Goal: Task Accomplishment & Management: Manage account settings

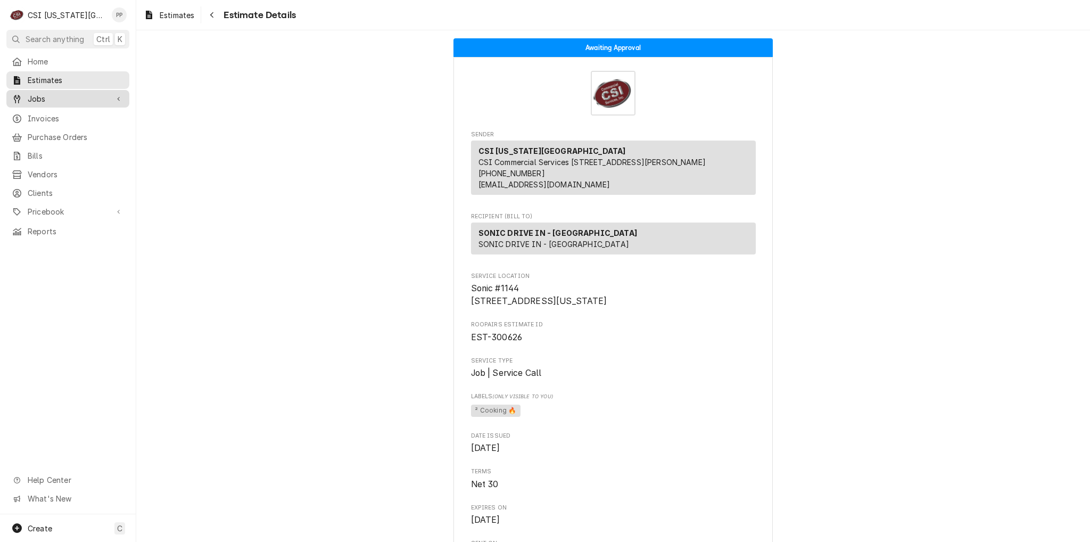
click at [64, 95] on span "Jobs" at bounding box center [68, 98] width 80 height 11
click at [62, 103] on link "Jobs" at bounding box center [67, 99] width 123 height 18
click at [62, 104] on link "Jobs" at bounding box center [67, 99] width 123 height 18
click at [55, 112] on span "Jobs" at bounding box center [76, 117] width 96 height 11
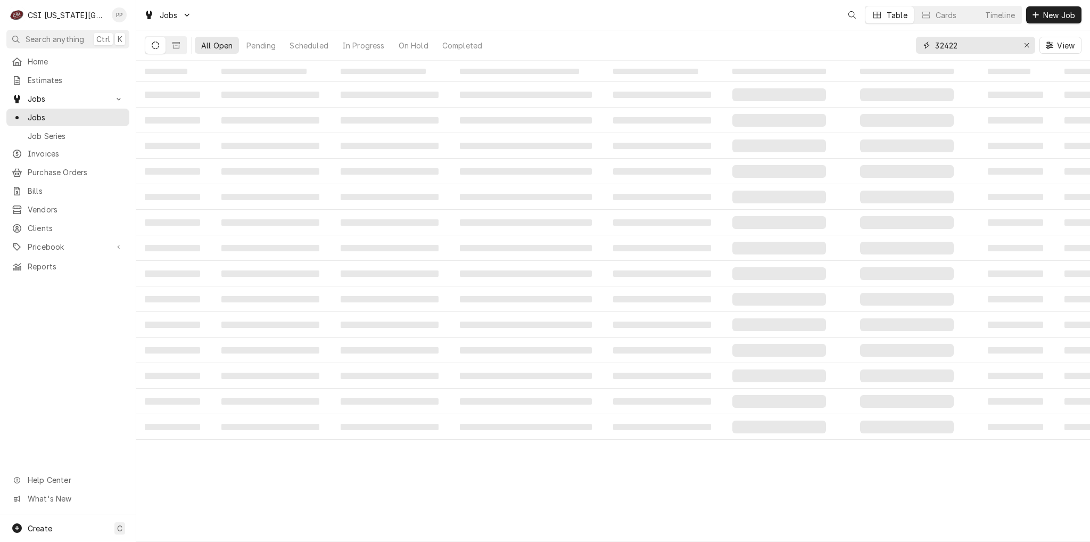
click at [976, 45] on input "32422" at bounding box center [975, 45] width 80 height 17
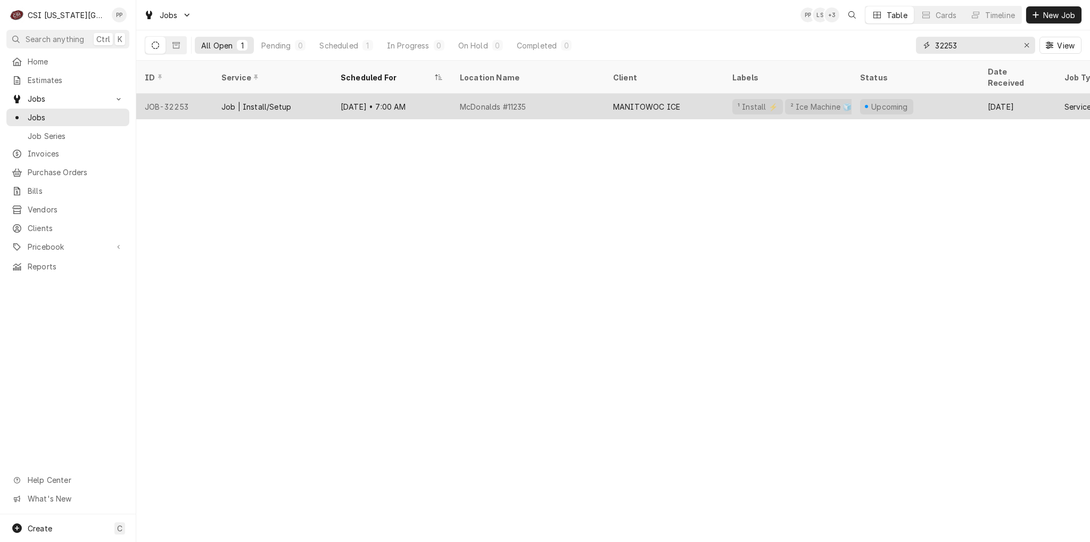
type input "32253"
click at [428, 99] on div "Sep 15 • 7:00 AM" at bounding box center [391, 107] width 119 height 26
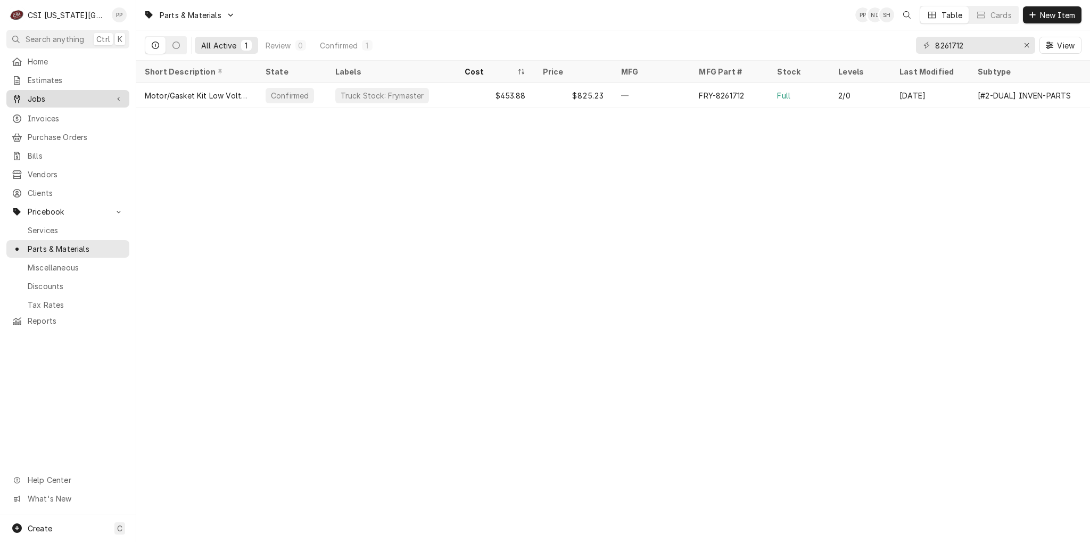
click at [66, 96] on span "Jobs" at bounding box center [68, 98] width 80 height 11
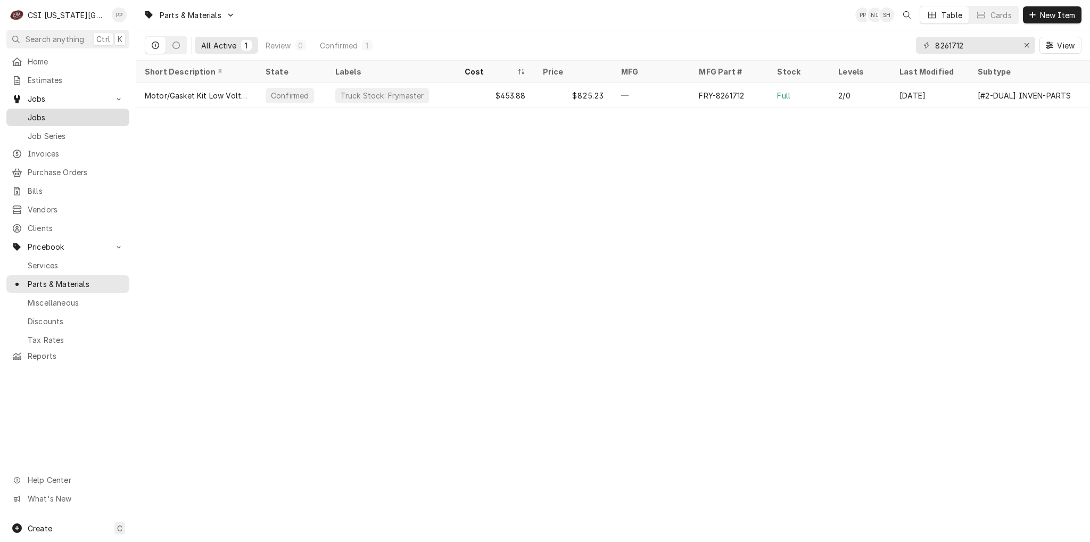
click at [68, 112] on span "Jobs" at bounding box center [76, 117] width 96 height 11
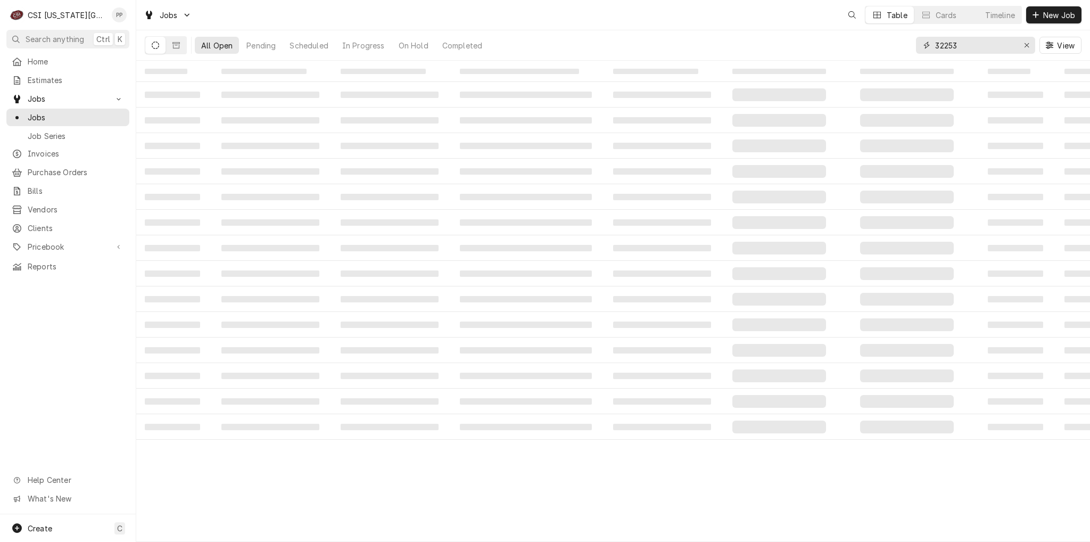
click at [989, 45] on input "32253" at bounding box center [975, 45] width 80 height 17
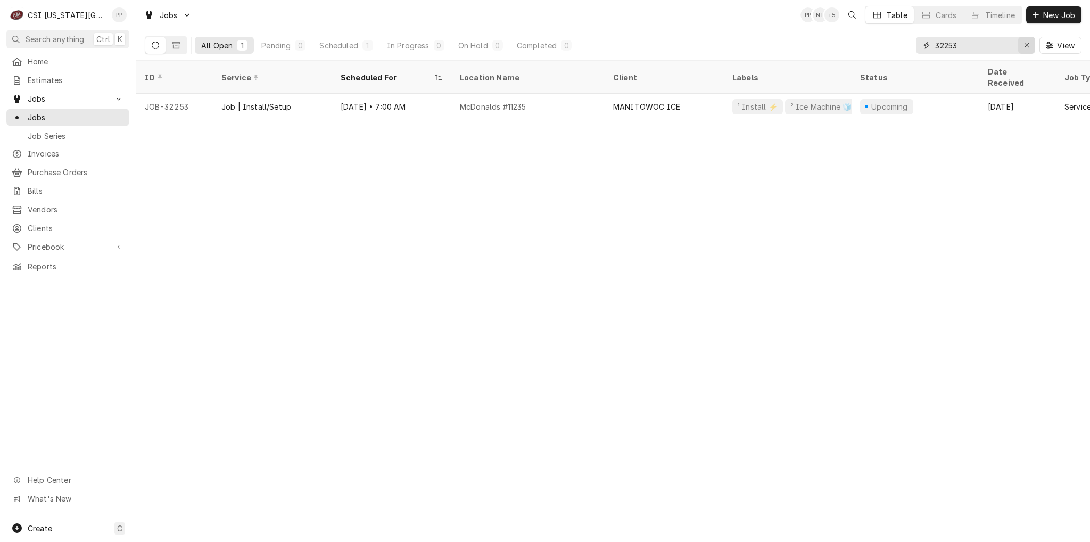
click at [1020, 45] on button "Erase input" at bounding box center [1026, 45] width 17 height 17
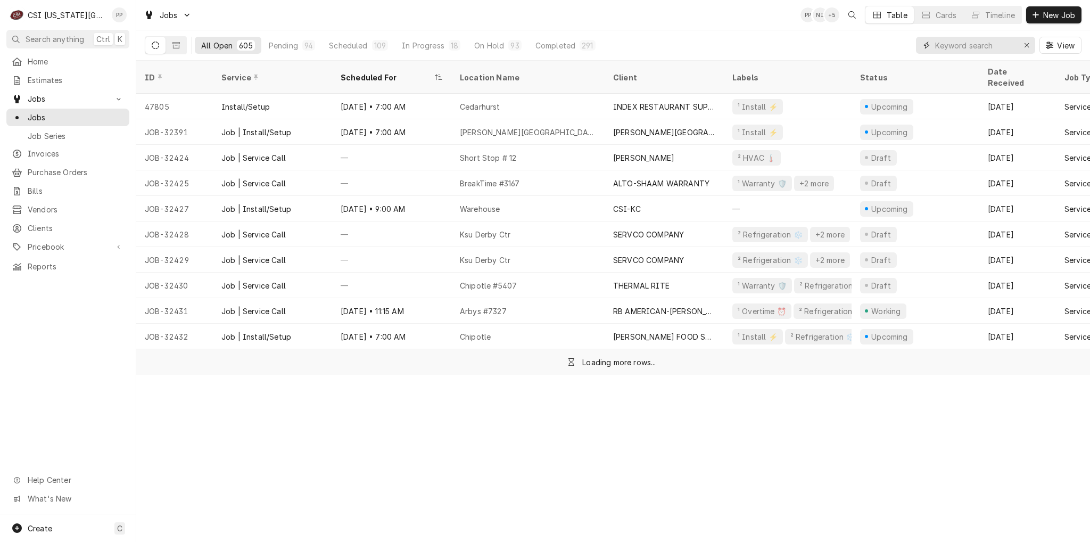
type input "v"
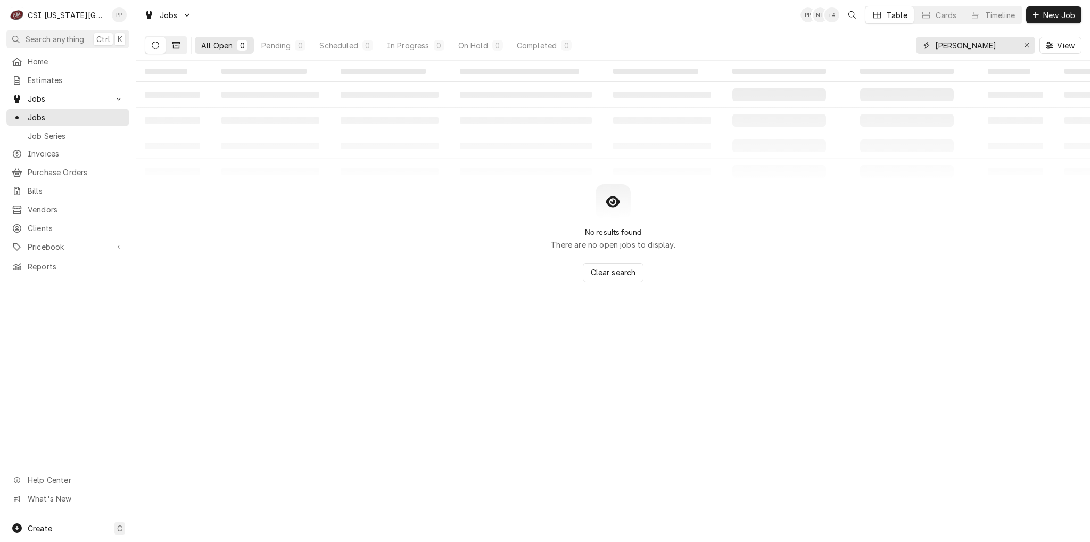
type input "blodgett"
click at [181, 51] on button "Dynamic Content Wrapper" at bounding box center [176, 45] width 20 height 17
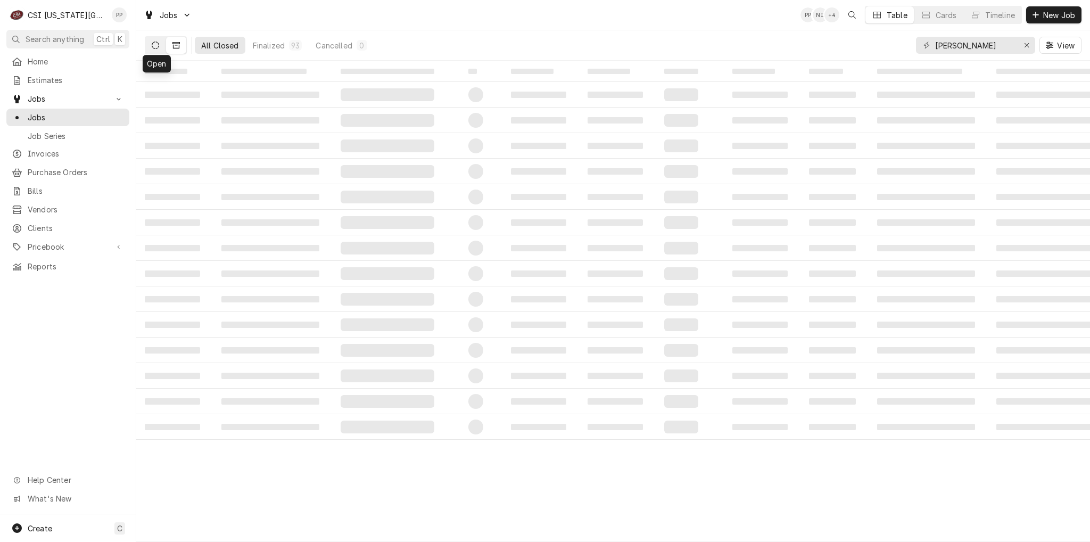
click at [157, 42] on icon "Dynamic Content Wrapper" at bounding box center [155, 45] width 7 height 7
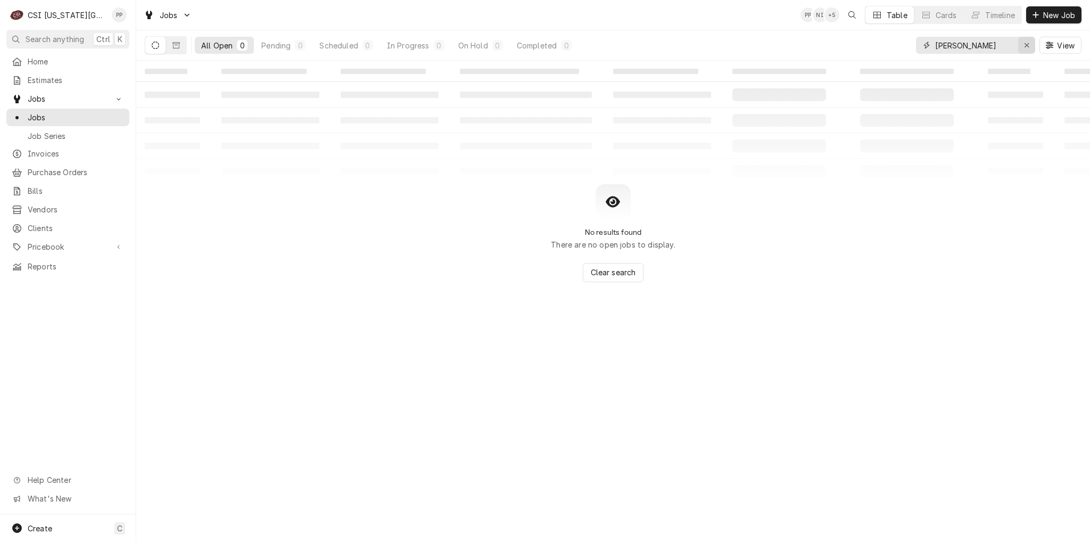
click at [1020, 52] on button "Erase input" at bounding box center [1026, 45] width 17 height 17
click at [1000, 43] on input "Dynamic Content Wrapper" at bounding box center [985, 45] width 100 height 17
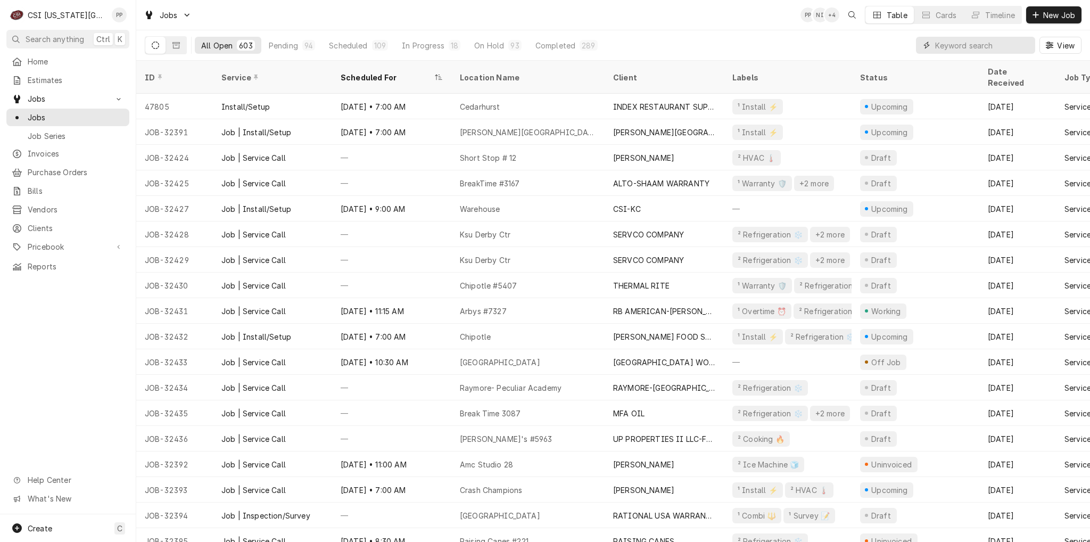
click at [948, 39] on input "Dynamic Content Wrapper" at bounding box center [982, 45] width 95 height 17
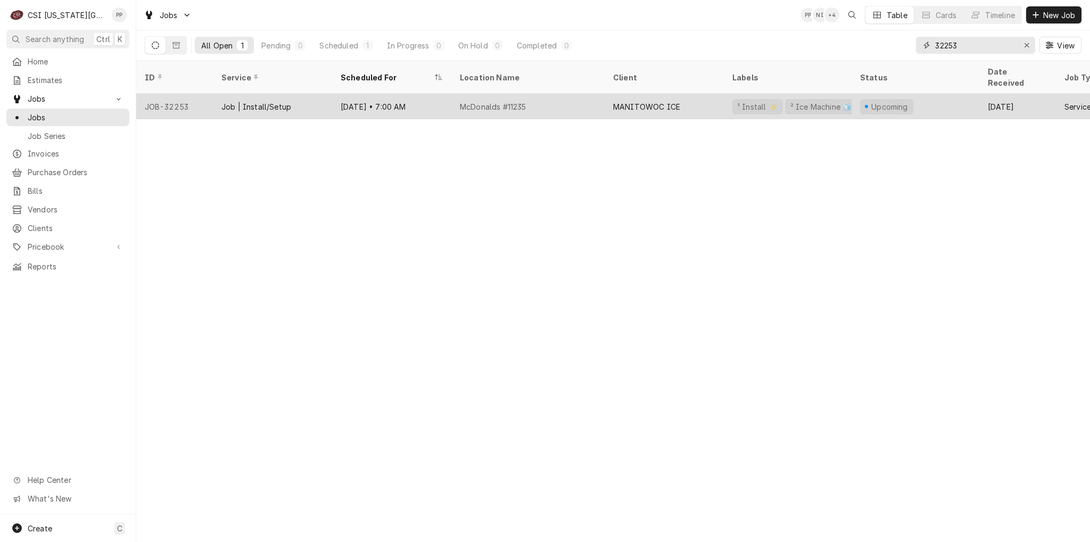
type input "32253"
click at [299, 94] on div "Job | Install/Setup" at bounding box center [272, 107] width 119 height 26
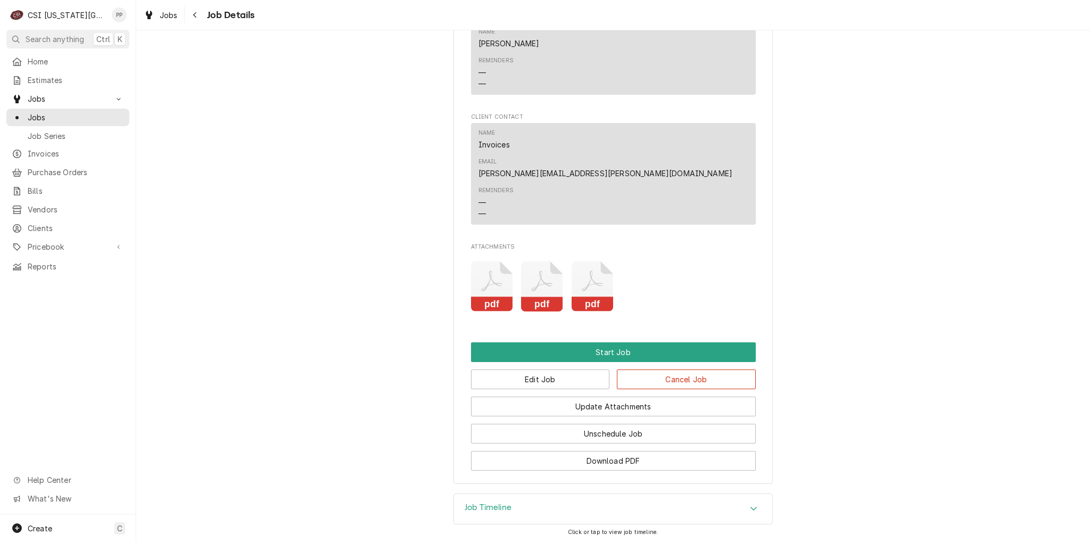
scroll to position [1648, 0]
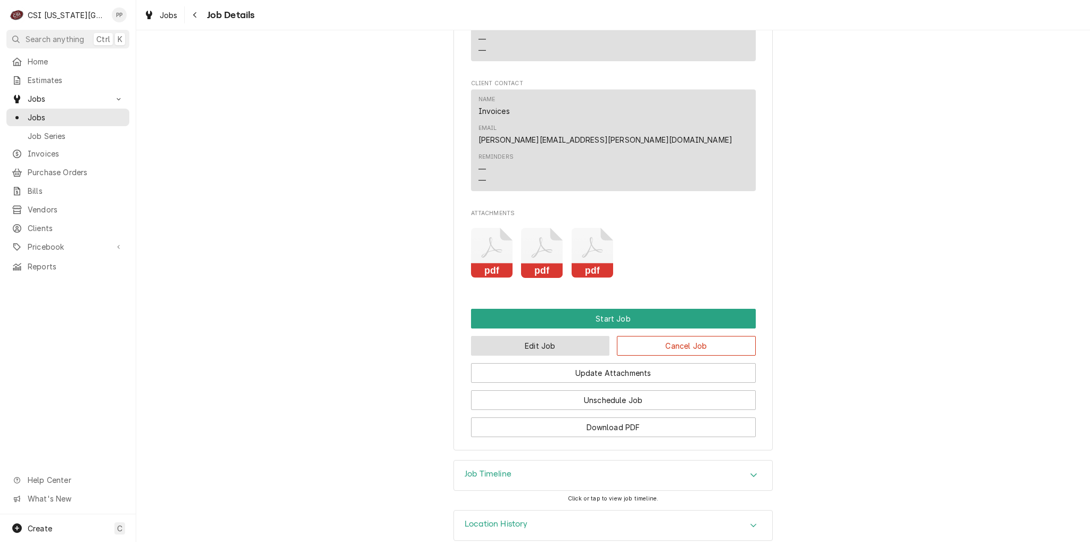
click at [552, 336] on button "Edit Job" at bounding box center [540, 346] width 139 height 20
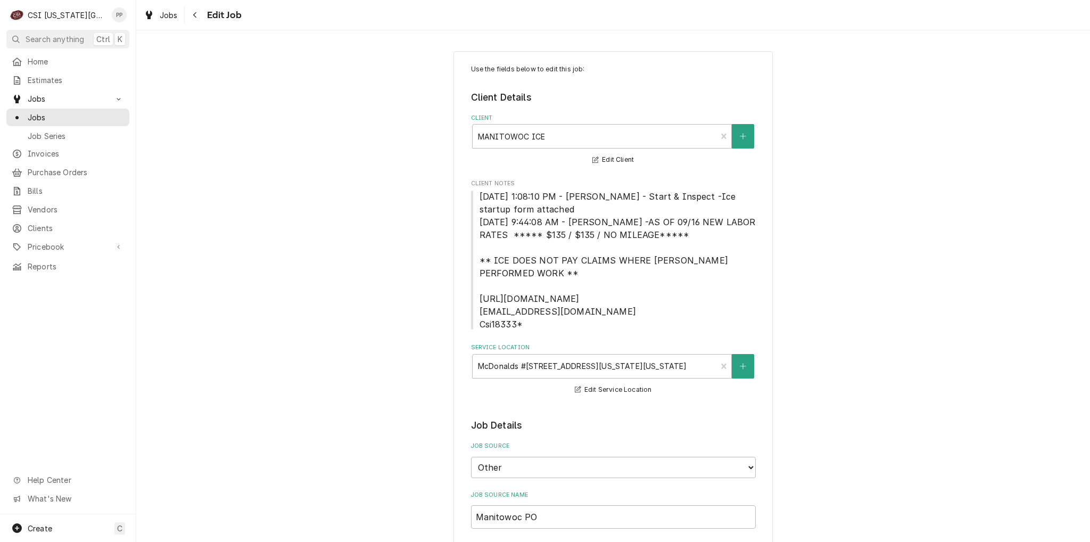
type textarea "x"
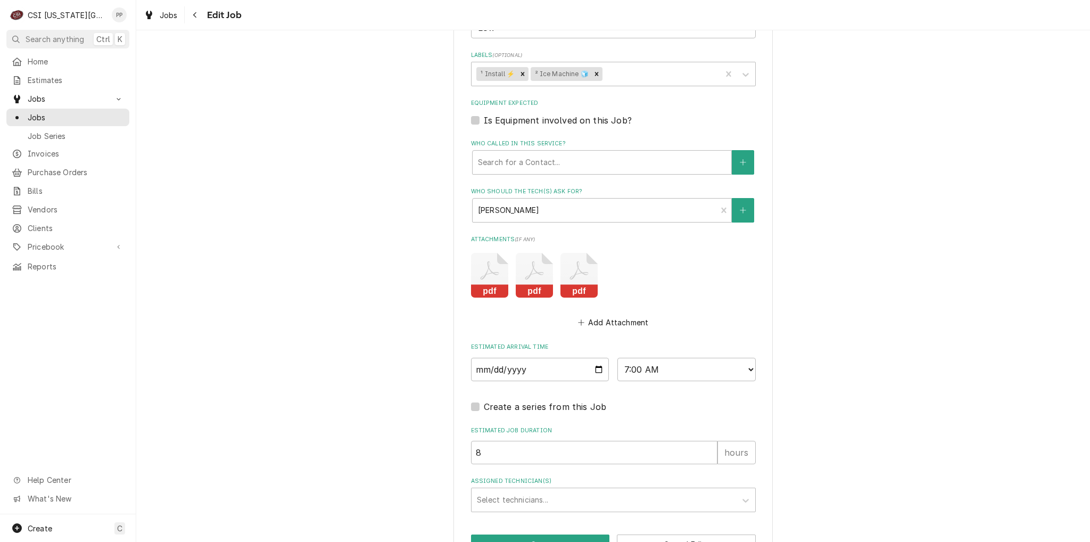
scroll to position [1681, 0]
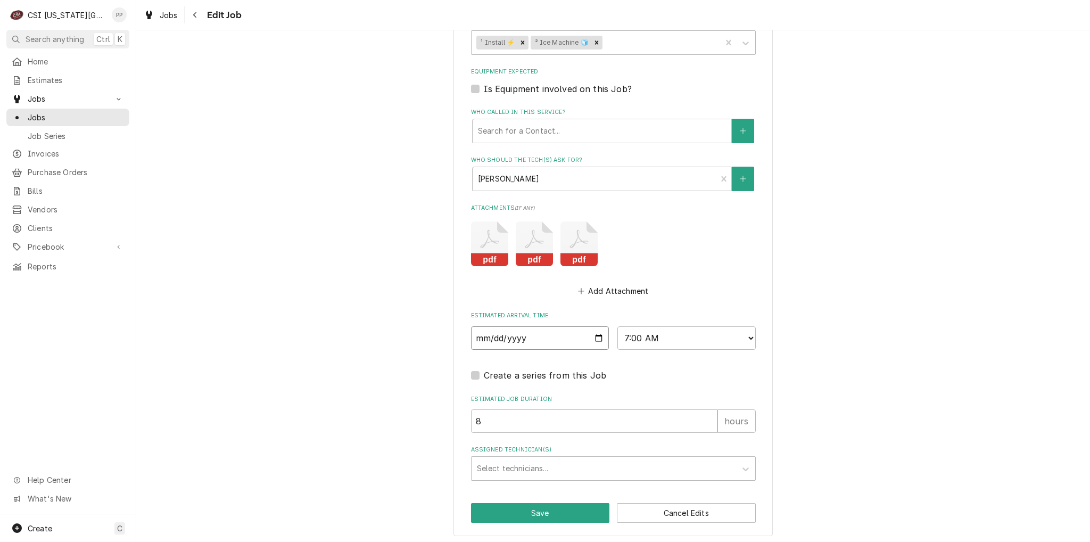
click at [594, 335] on input "2025-09-15" at bounding box center [540, 337] width 138 height 23
type input "2025-09-03"
type textarea "x"
click at [543, 426] on input "8" at bounding box center [594, 420] width 246 height 23
click at [514, 464] on div "Assigned Technician(s)" at bounding box center [604, 468] width 254 height 19
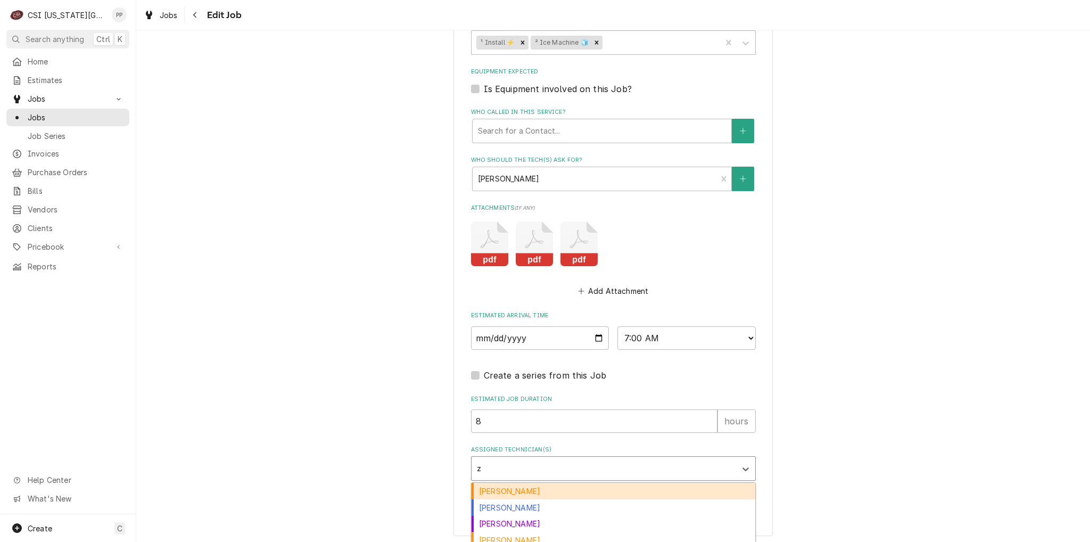
type input "za"
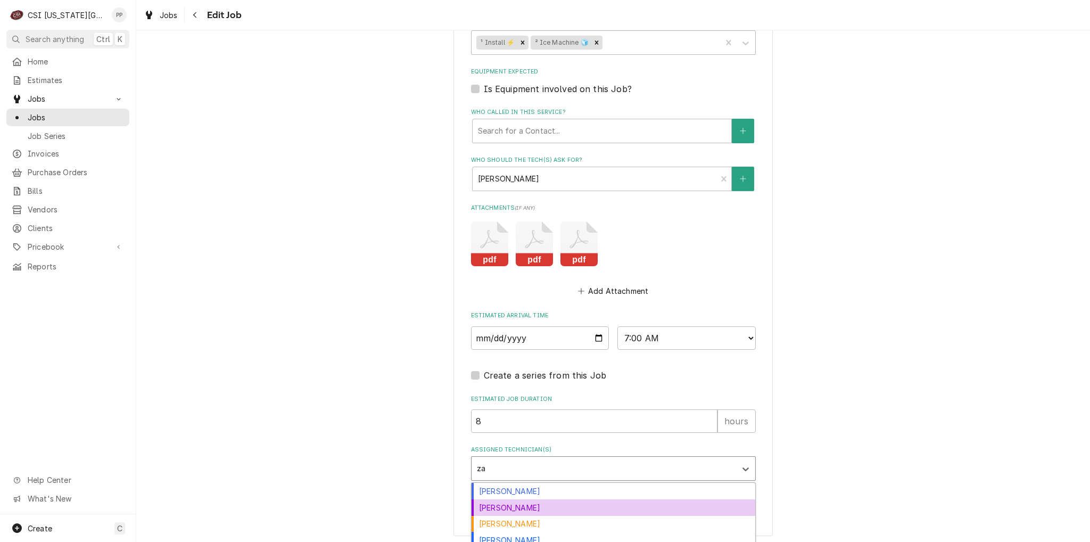
click at [524, 499] on div "Zach Harris" at bounding box center [613, 507] width 284 height 16
type textarea "x"
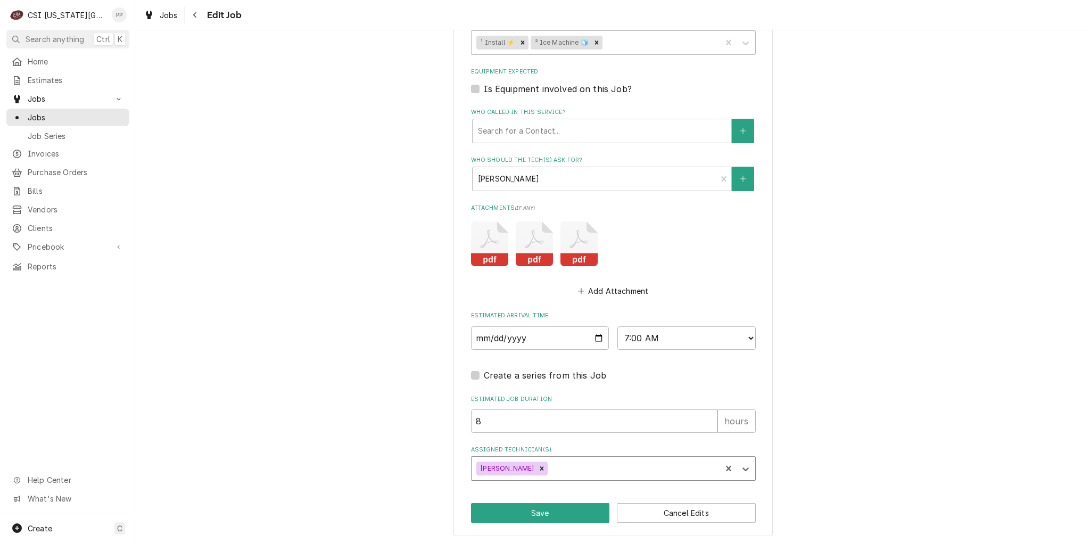
type textarea "x"
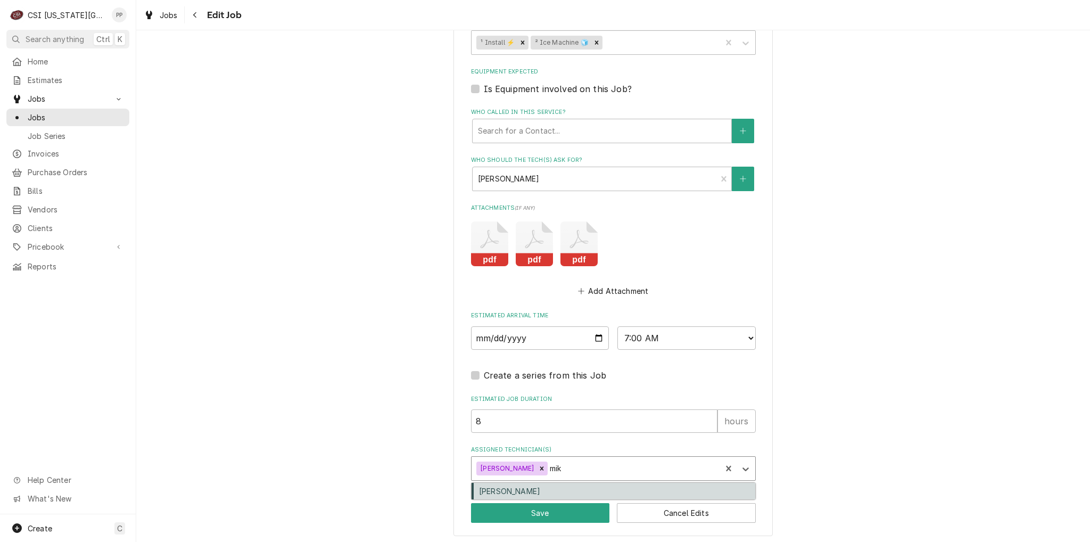
type input "mike"
click at [554, 483] on div "Mike Schupp" at bounding box center [613, 491] width 284 height 16
type textarea "x"
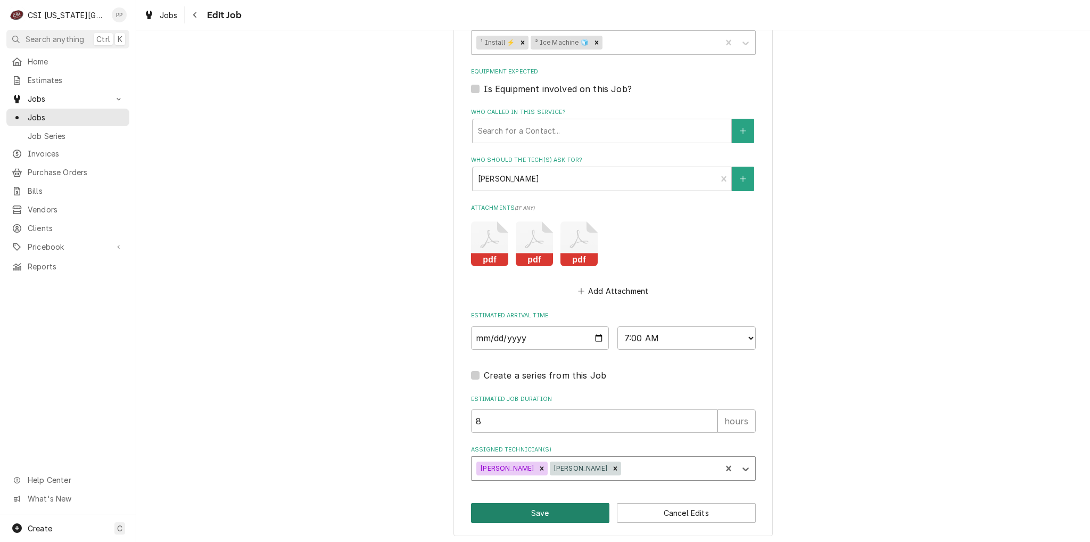
click at [542, 509] on button "Save" at bounding box center [540, 513] width 139 height 20
type textarea "x"
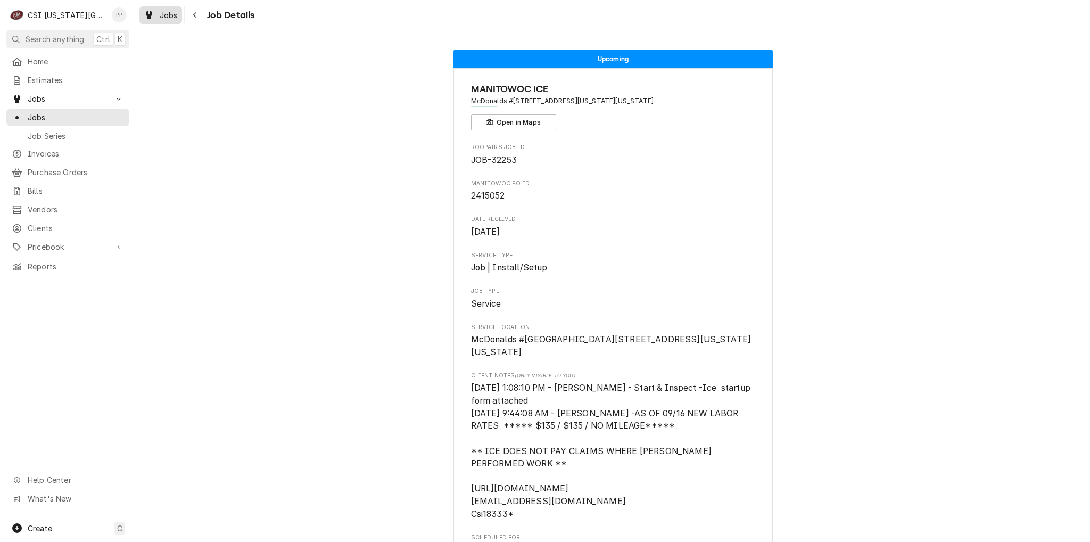
click at [164, 13] on span "Jobs" at bounding box center [169, 15] width 18 height 11
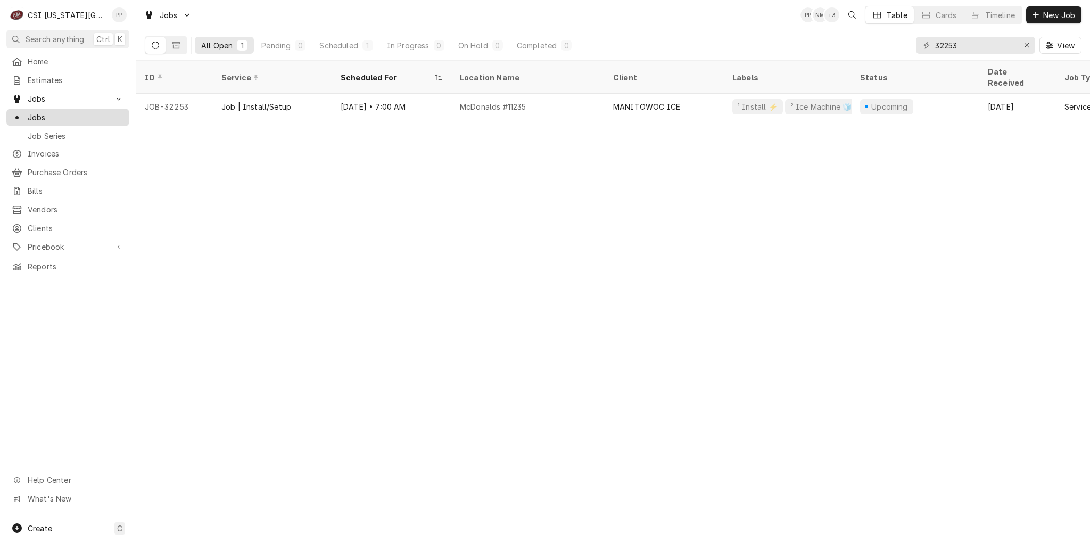
drag, startPoint x: 56, startPoint y: 108, endPoint x: 65, endPoint y: 108, distance: 9.0
click at [56, 112] on span "Jobs" at bounding box center [76, 117] width 96 height 11
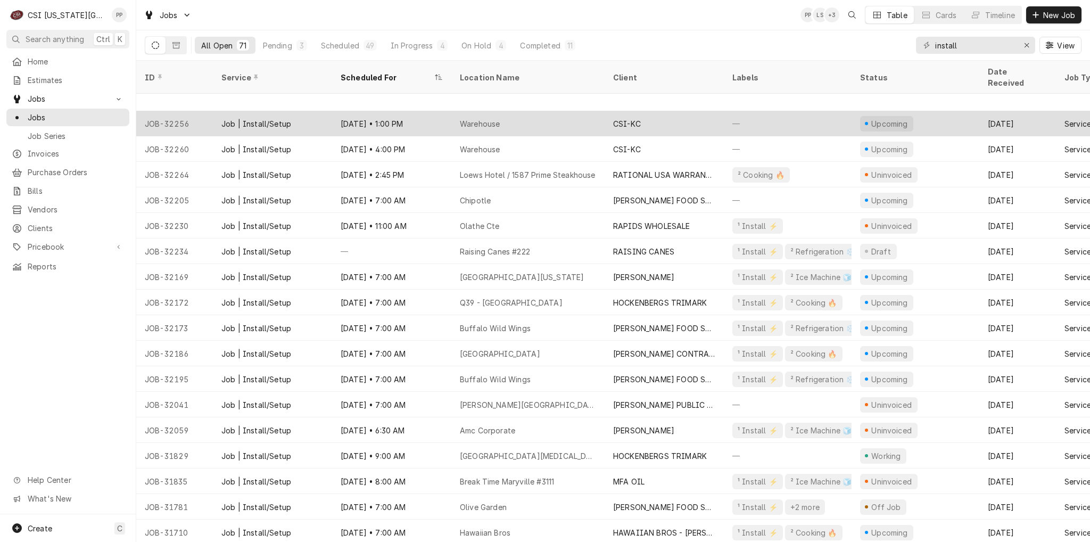
scroll to position [416, 0]
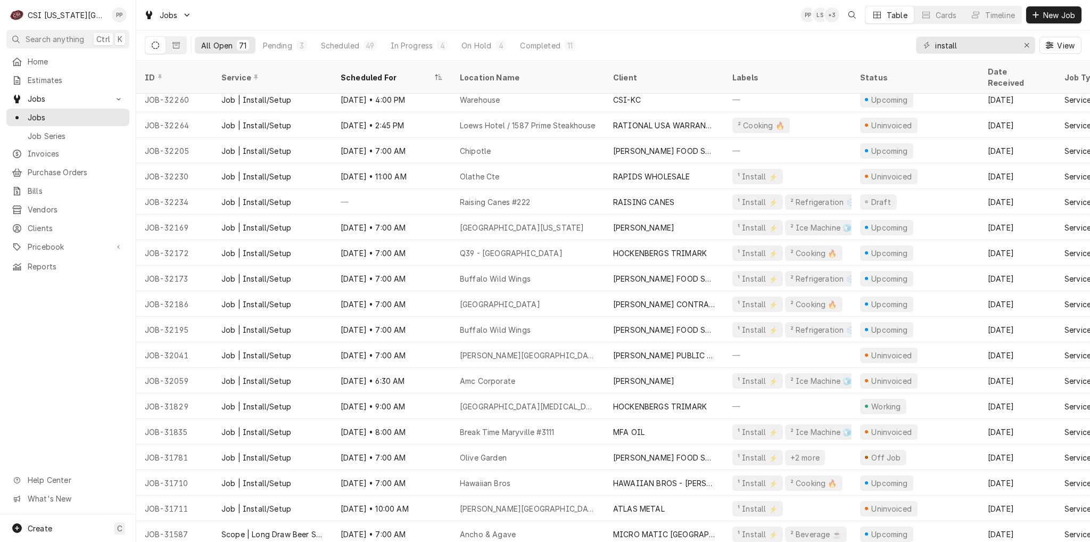
type input "install"
